Goal: Task Accomplishment & Management: Use online tool/utility

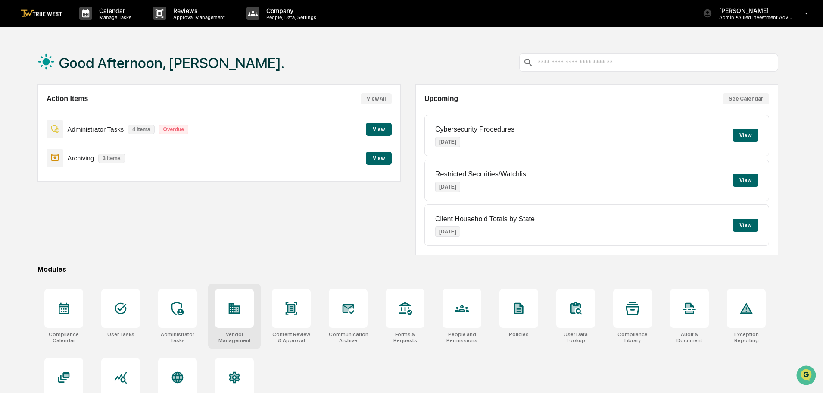
click at [240, 310] on icon at bounding box center [234, 308] width 14 height 14
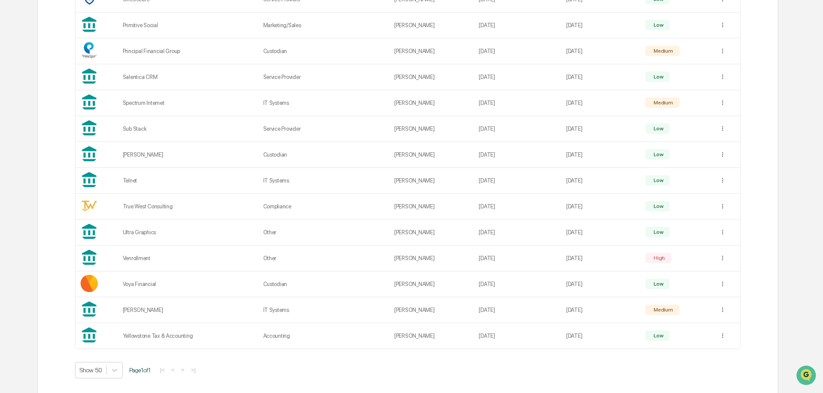
scroll to position [664, 0]
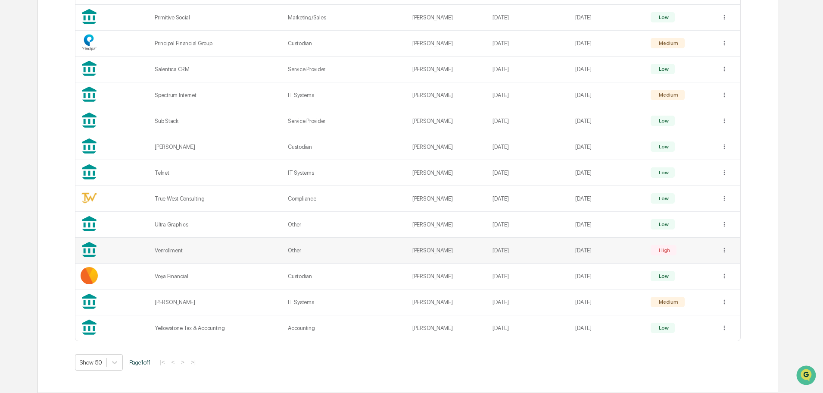
click at [591, 249] on td "[DATE]" at bounding box center [607, 250] width 75 height 26
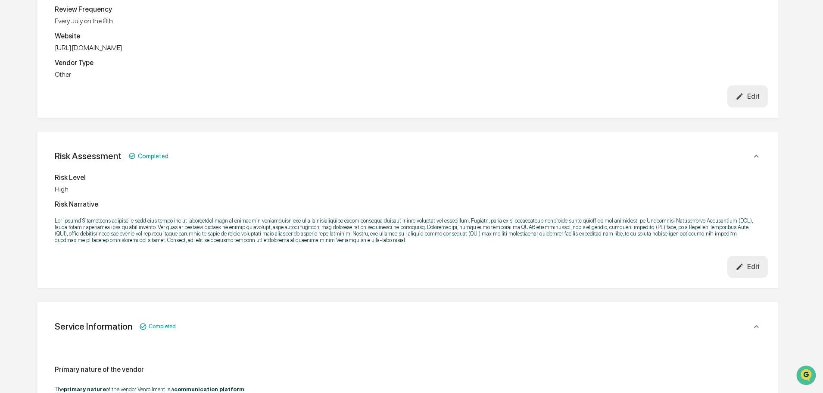
scroll to position [215, 0]
click at [744, 268] on icon "button" at bounding box center [739, 266] width 8 height 8
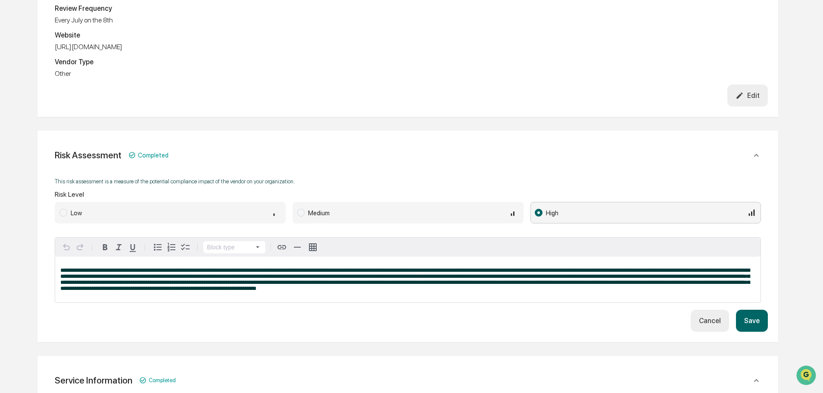
click at [64, 212] on span at bounding box center [62, 213] width 7 height 8
click at [751, 324] on button "Save" at bounding box center [752, 320] width 32 height 22
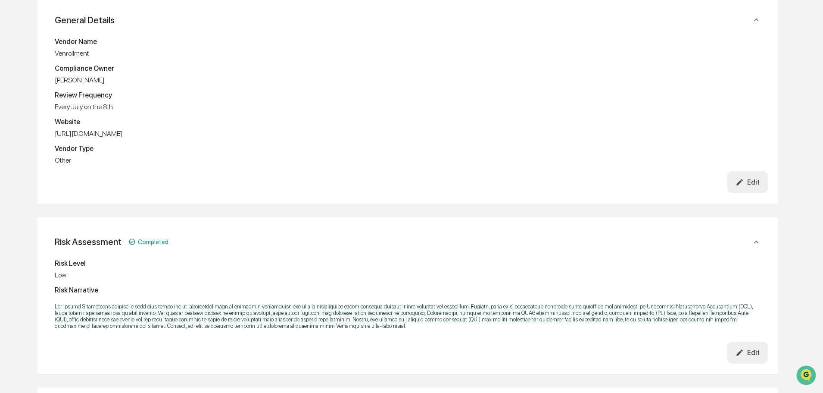
scroll to position [0, 0]
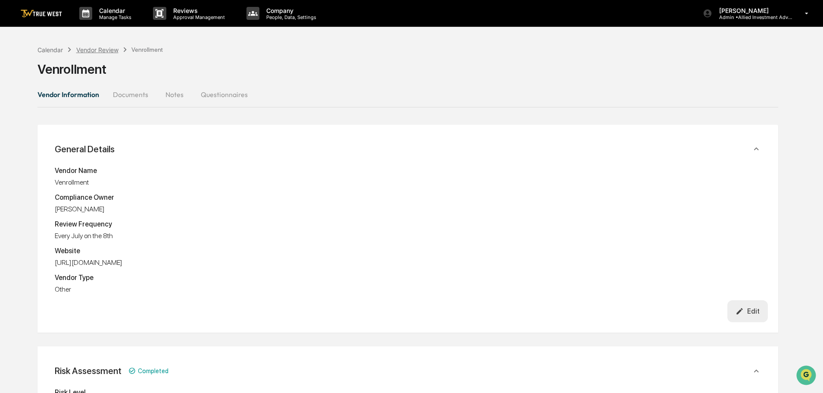
click at [93, 50] on div "Vendor Review" at bounding box center [97, 49] width 42 height 7
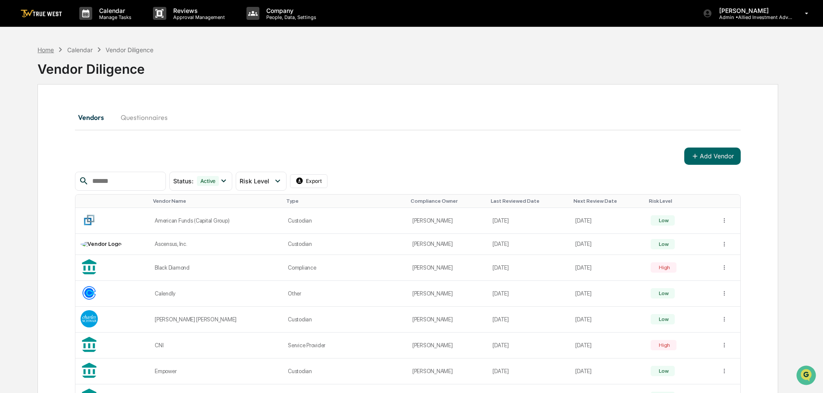
click at [45, 50] on div "Home" at bounding box center [45, 49] width 16 height 7
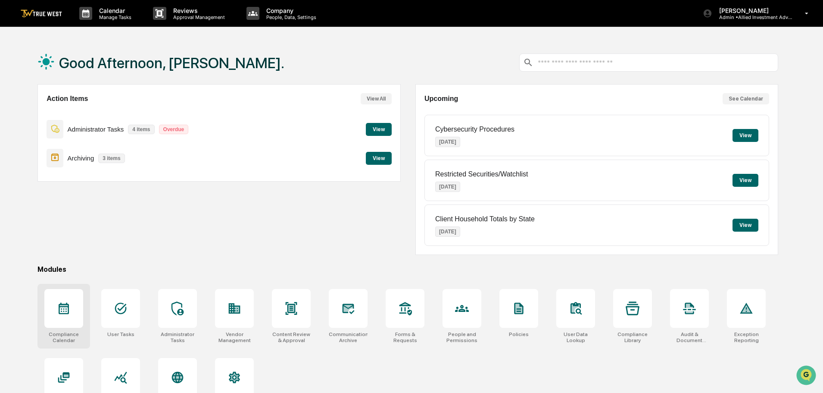
click at [66, 305] on icon at bounding box center [64, 308] width 10 height 12
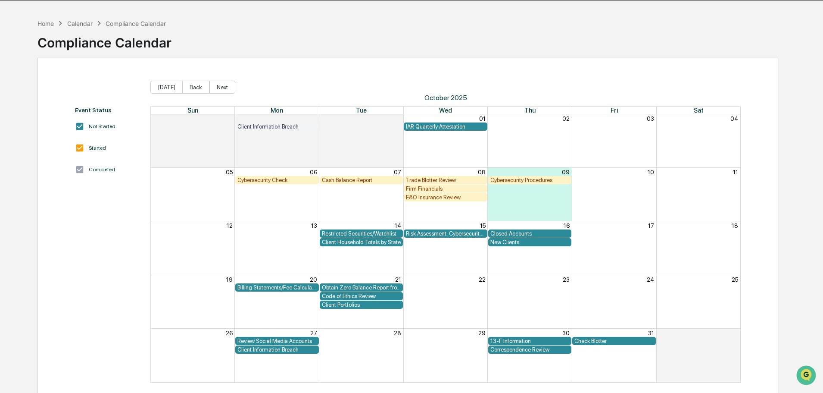
scroll to position [41, 0]
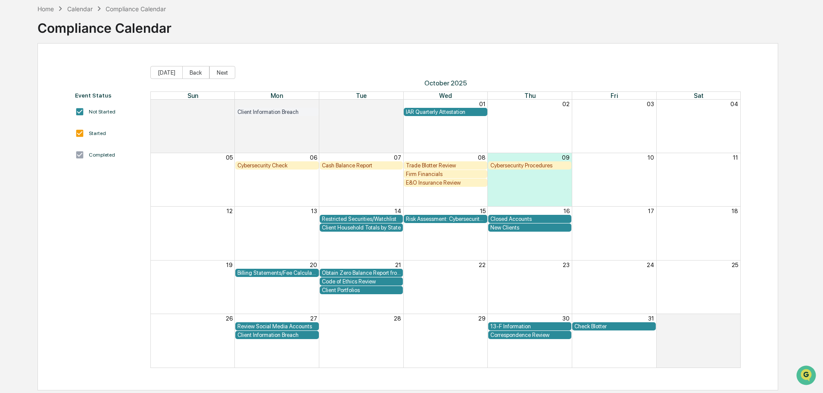
click at [275, 158] on div "06" at bounding box center [277, 157] width 84 height 8
click at [273, 163] on div "Cybersecurity Check" at bounding box center [276, 165] width 79 height 6
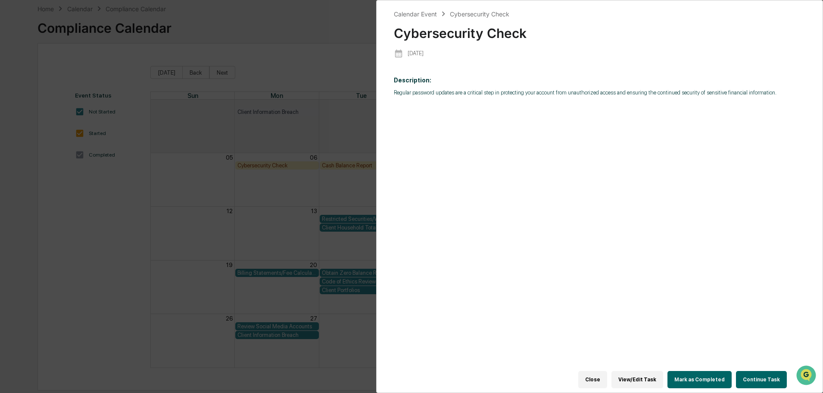
click at [754, 373] on button "Continue Task" at bounding box center [761, 379] width 51 height 17
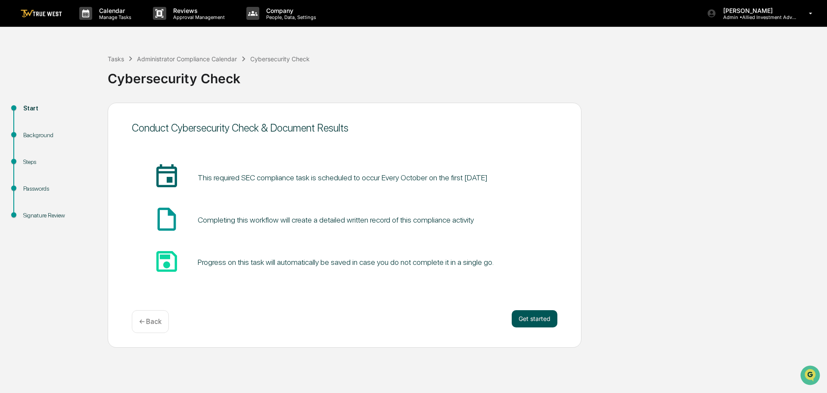
click at [528, 317] on button "Get started" at bounding box center [535, 318] width 46 height 17
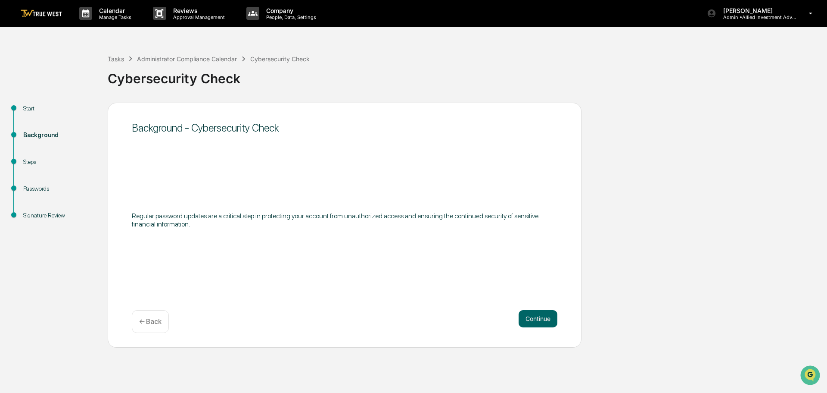
click at [117, 58] on div "Tasks" at bounding box center [116, 58] width 16 height 7
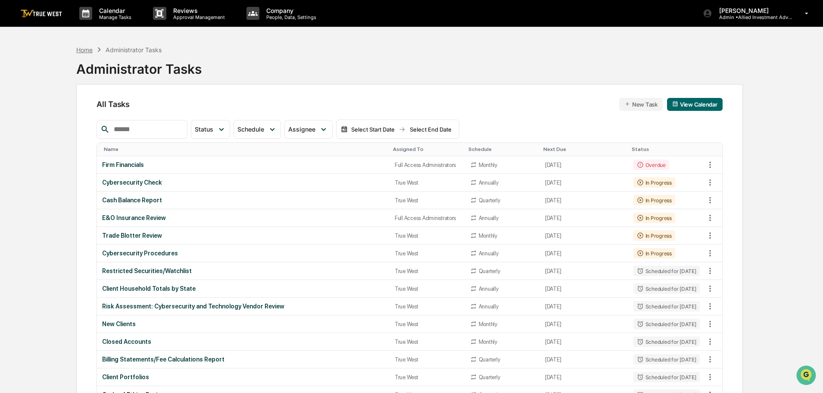
click at [87, 50] on div "Home" at bounding box center [84, 49] width 16 height 7
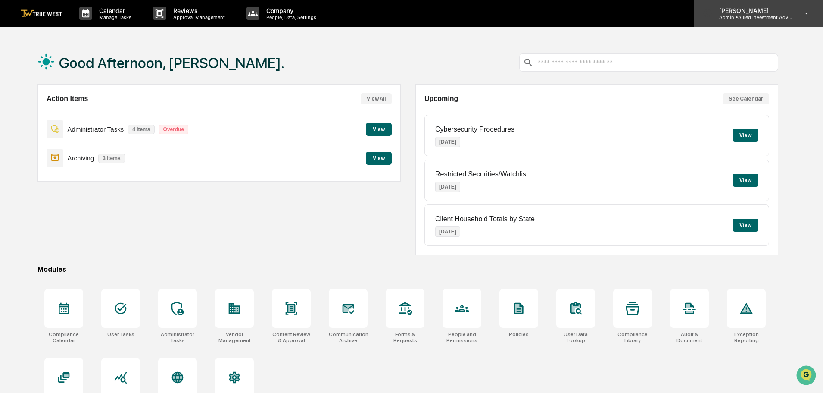
click at [754, 16] on p "Admin • Allied Investment Advisors" at bounding box center [752, 17] width 80 height 6
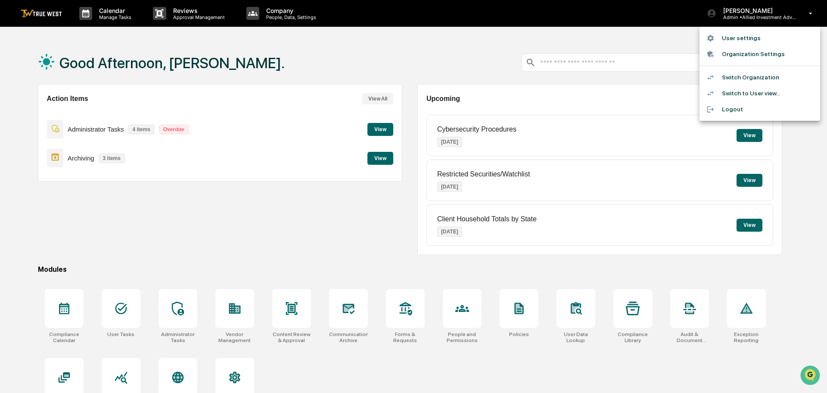
click at [741, 76] on li "Switch Organization" at bounding box center [760, 77] width 121 height 16
